Goal: Contribute content: Add original content to the website for others to see

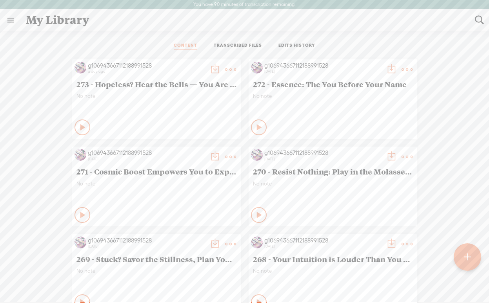
scroll to position [0, 0]
click at [467, 257] on t at bounding box center [467, 256] width 7 height 18
select select "en-US"
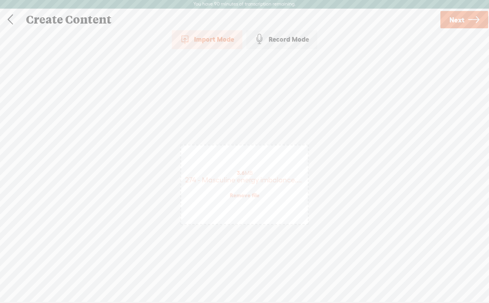
click at [455, 22] on span "Next" at bounding box center [457, 20] width 15 height 20
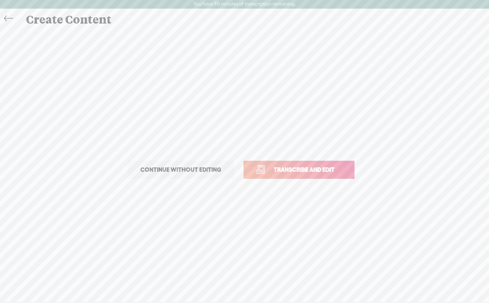
click at [279, 168] on span "Transcribe and edit" at bounding box center [304, 169] width 77 height 9
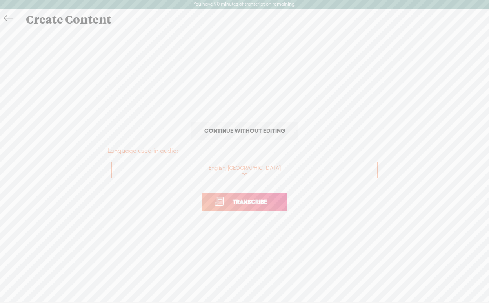
click at [252, 199] on span "Transcribe" at bounding box center [249, 201] width 51 height 9
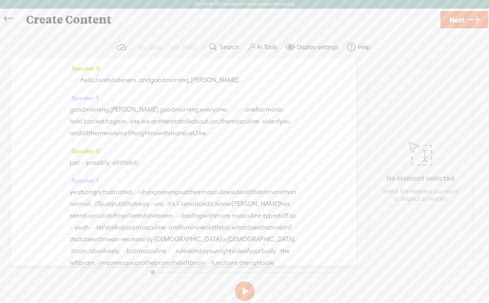
drag, startPoint x: 101, startPoint y: 81, endPoint x: 67, endPoint y: 83, distance: 33.8
click at [67, 83] on div "Speaker 0 · · · · · · · hello, lovely listeners, · and good morning, [PERSON_NA…" at bounding box center [184, 161] width 346 height 207
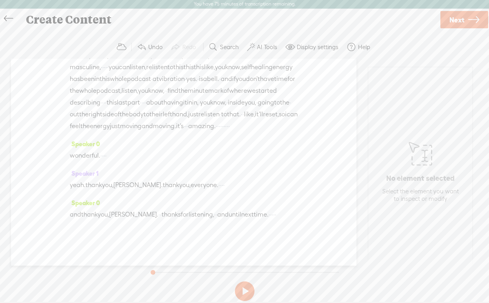
scroll to position [3253, 0]
drag, startPoint x: 276, startPoint y: 201, endPoint x: 307, endPoint y: 206, distance: 31.4
click at [307, 206] on div "Speaker 0 [S] · · · · · · · hello, lovely listeners, · and good morning, [PERSO…" at bounding box center [184, 161] width 346 height 207
click at [465, 20] on link "Next" at bounding box center [465, 19] width 48 height 17
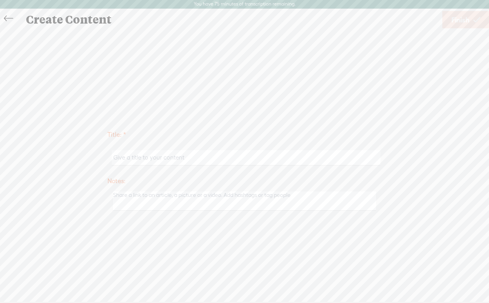
click at [140, 156] on input "text" at bounding box center [246, 157] width 269 height 15
paste input "Is your masculine energy balanced or burning bridges?"
type input "274 - Is your masculine energy balanced or burning bridges?"
click at [467, 18] on span "Finish" at bounding box center [461, 20] width 18 height 20
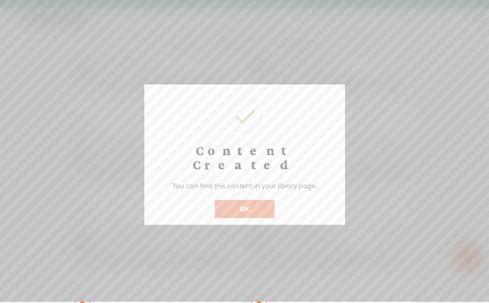
click at [261, 200] on button "OK" at bounding box center [245, 209] width 60 height 18
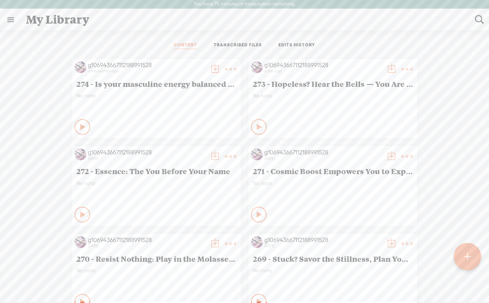
click at [229, 67] on t at bounding box center [230, 69] width 11 height 11
click at [182, 150] on link "Download as..." at bounding box center [193, 149] width 78 height 18
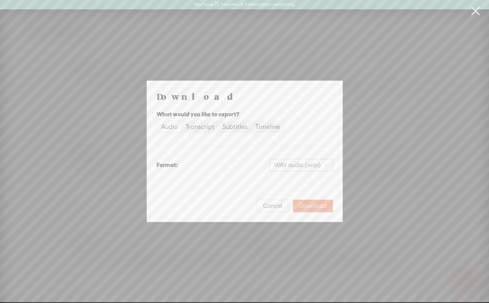
click at [308, 164] on span "WAV audio (.wav)" at bounding box center [301, 165] width 54 height 12
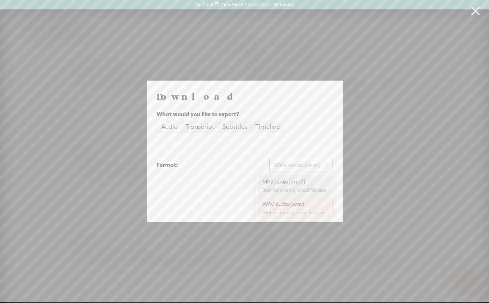
click at [293, 182] on div "MP3 audio (.mp3)" at bounding box center [295, 181] width 64 height 8
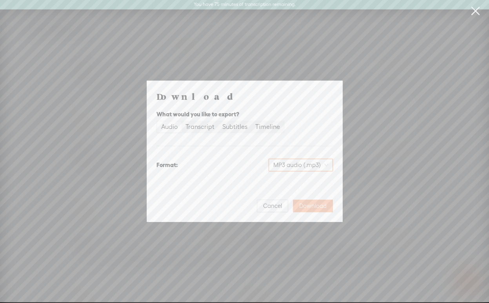
click at [317, 204] on span "Download" at bounding box center [312, 206] width 27 height 8
